Goal: Find specific page/section

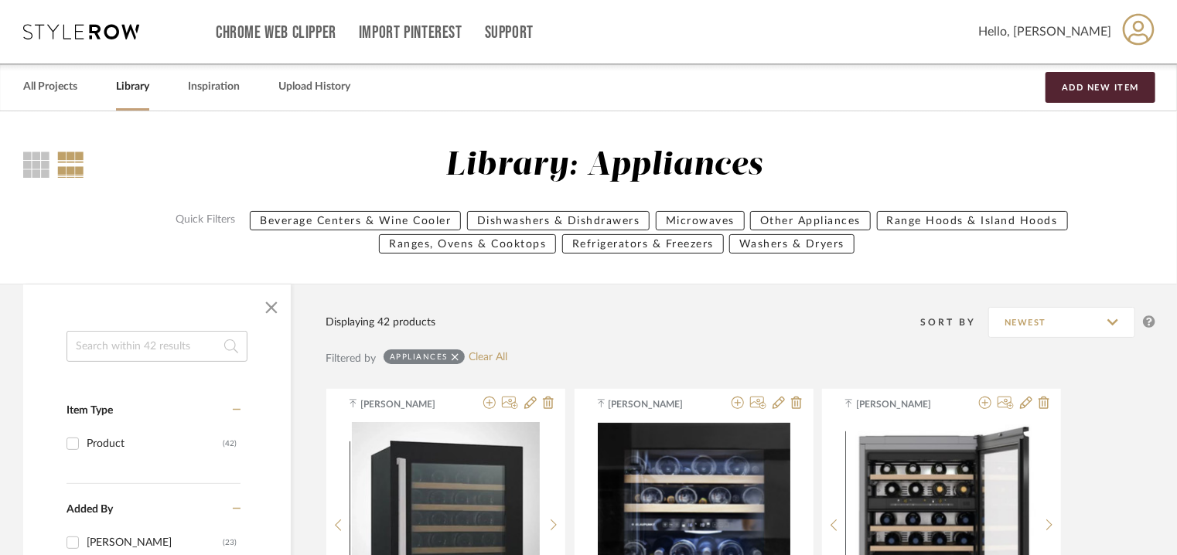
click at [93, 347] on input at bounding box center [156, 346] width 181 height 31
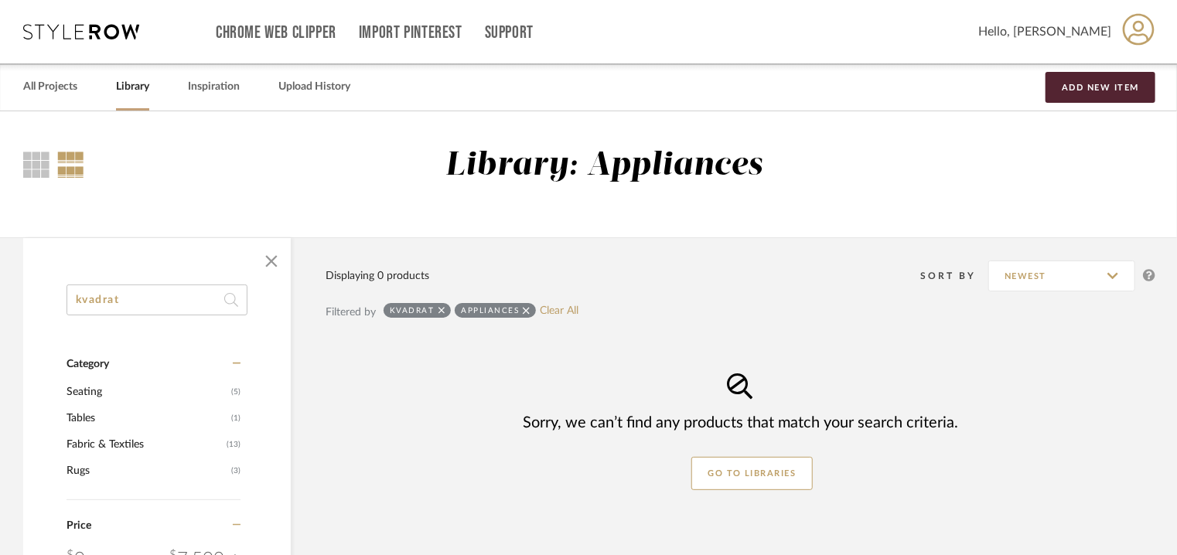
type input "kvadrat"
click at [526, 310] on icon at bounding box center [526, 310] width 7 height 11
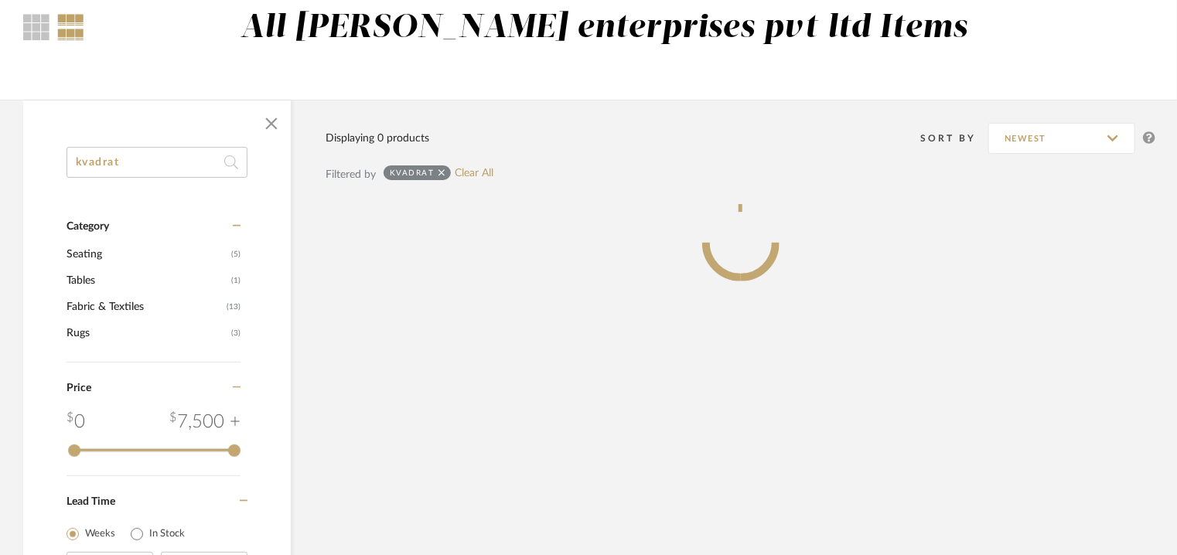
scroll to position [295, 0]
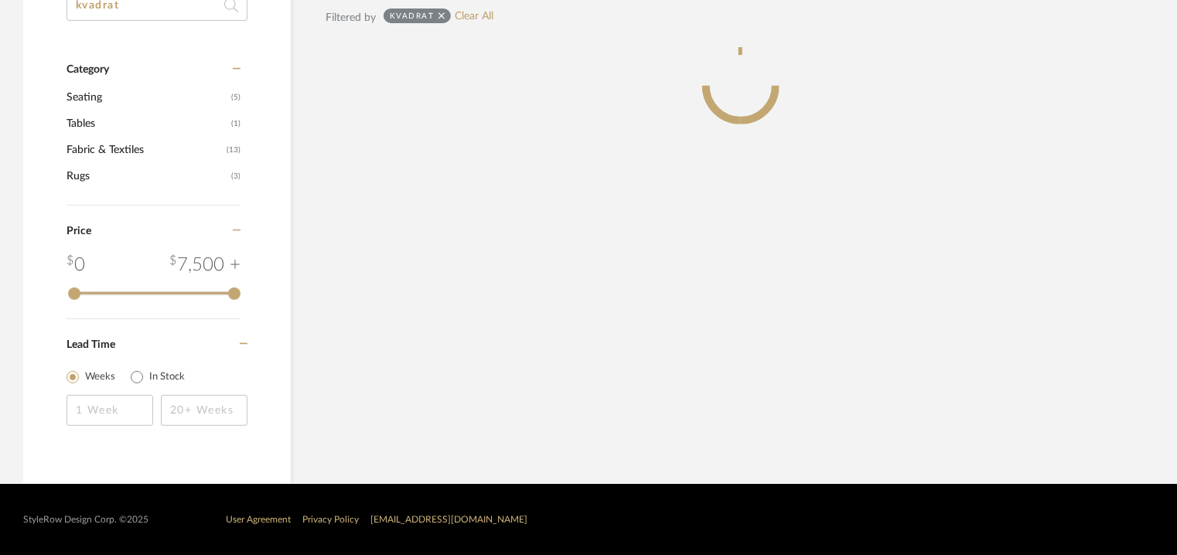
click at [102, 146] on span "Fabric & Textiles" at bounding box center [144, 150] width 156 height 26
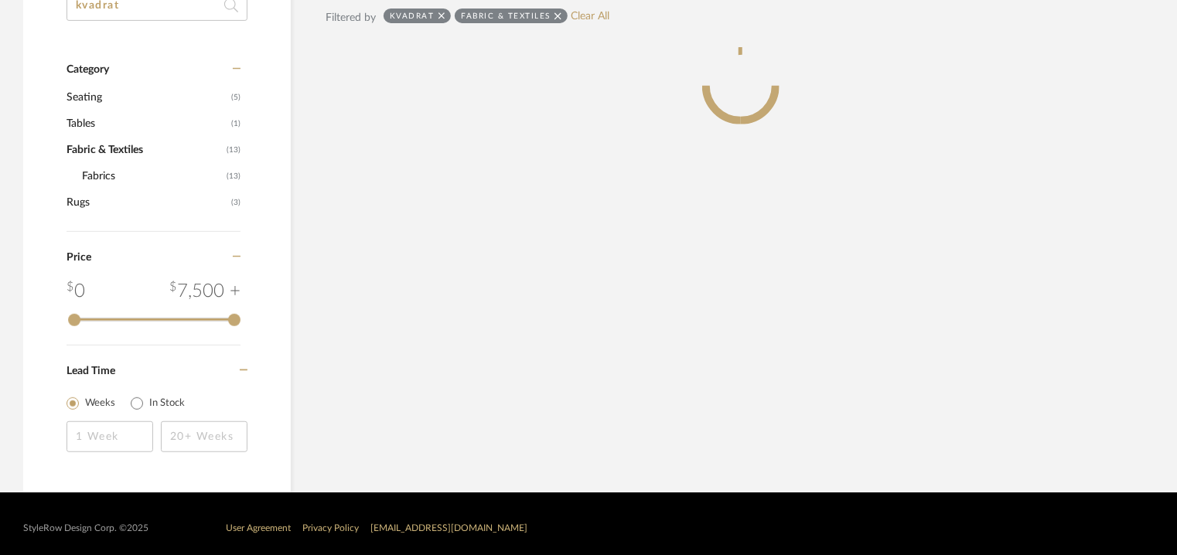
click at [99, 173] on span "Fabrics" at bounding box center [152, 176] width 141 height 26
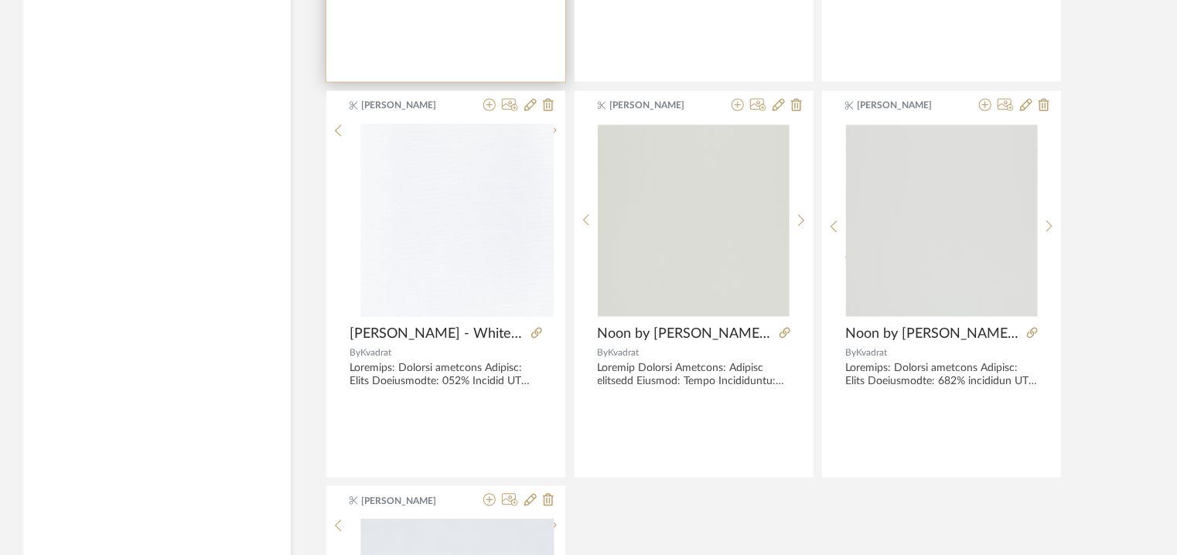
scroll to position [1261, 0]
